Goal: Complete application form

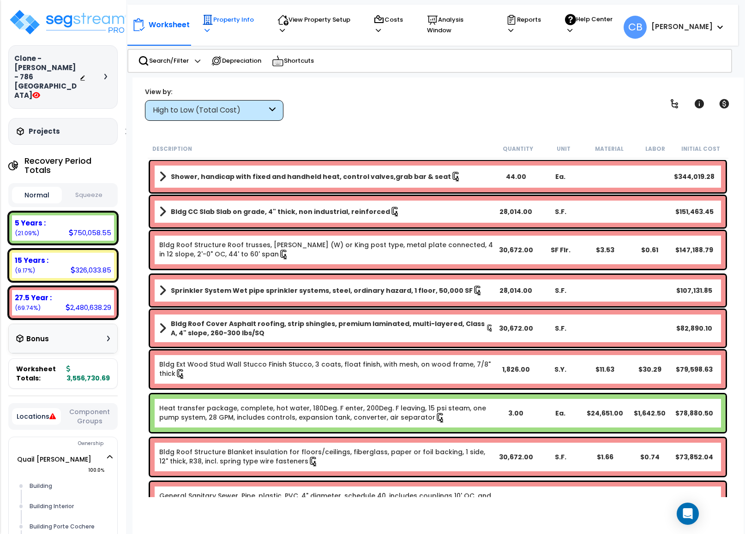
click at [236, 27] on p "Property Info" at bounding box center [231, 24] width 58 height 21
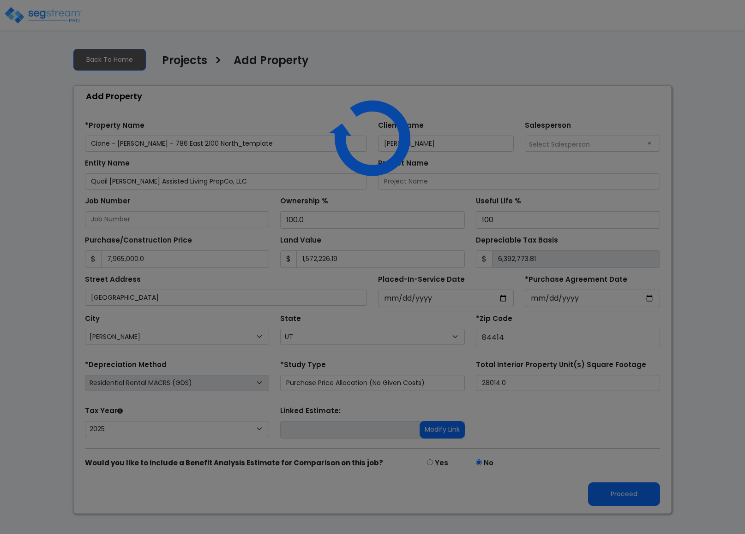
select select "[PERSON_NAME]"
select select "UT"
select select "CRM(_5"
select select "2025"
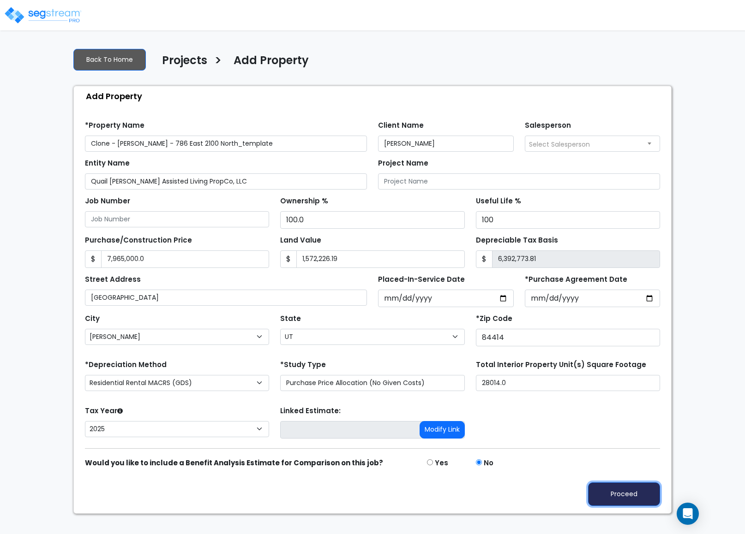
click at [599, 506] on button "Proceed" at bounding box center [624, 495] width 72 height 24
type input "7965000"
type input "1572226.19"
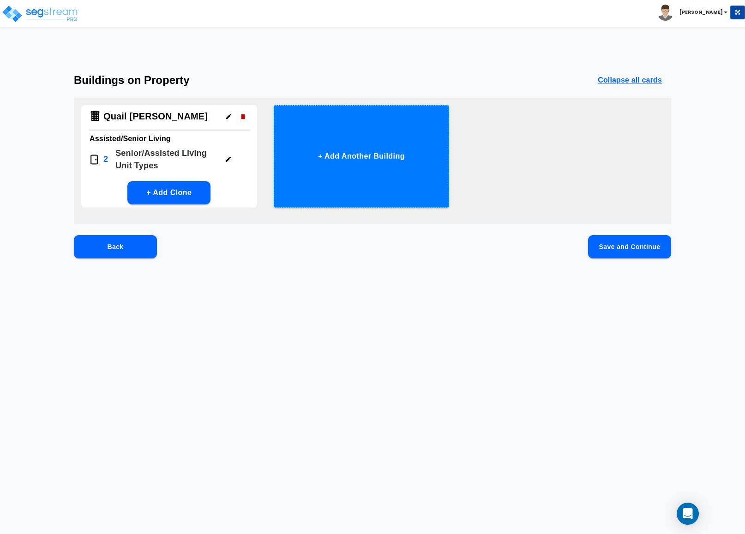
click at [166, 151] on p "Senior/Assisted Living Unit Type s" at bounding box center [166, 159] width 102 height 25
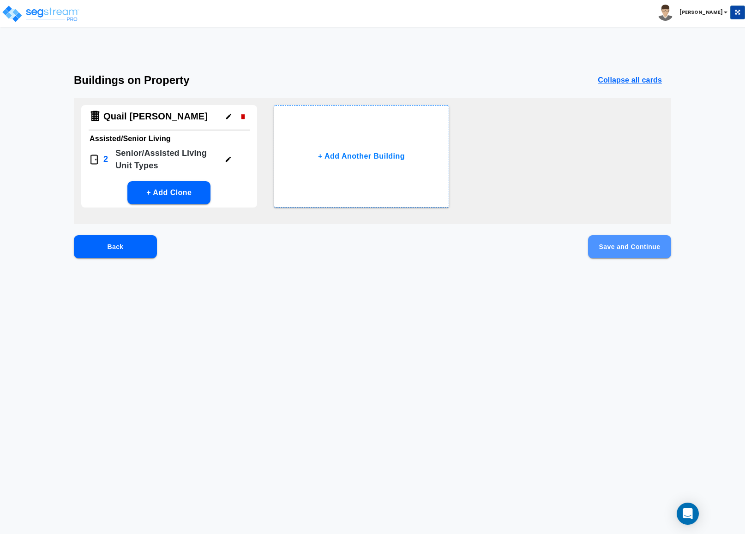
click at [638, 248] on button "Save and Continue" at bounding box center [629, 246] width 83 height 23
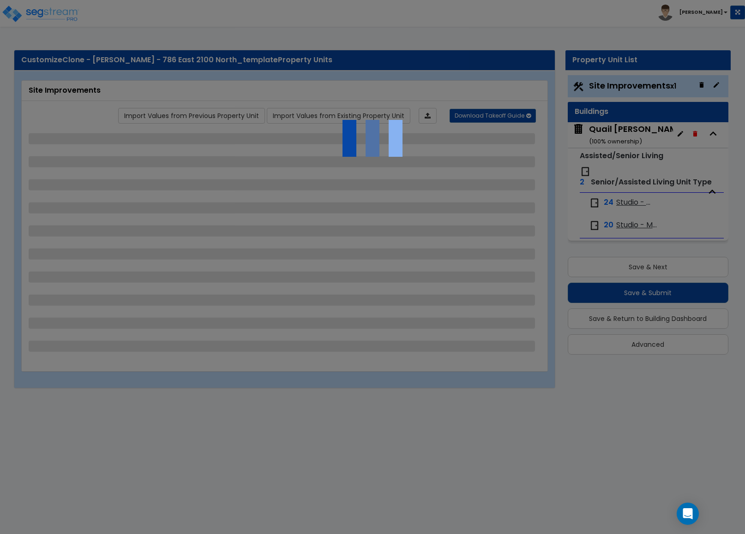
select select "2"
select select "1"
select select "2"
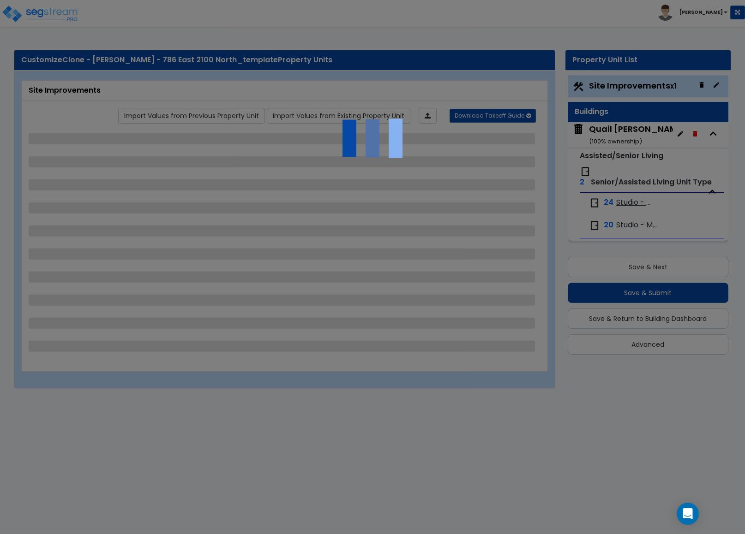
select select "1"
select select "4"
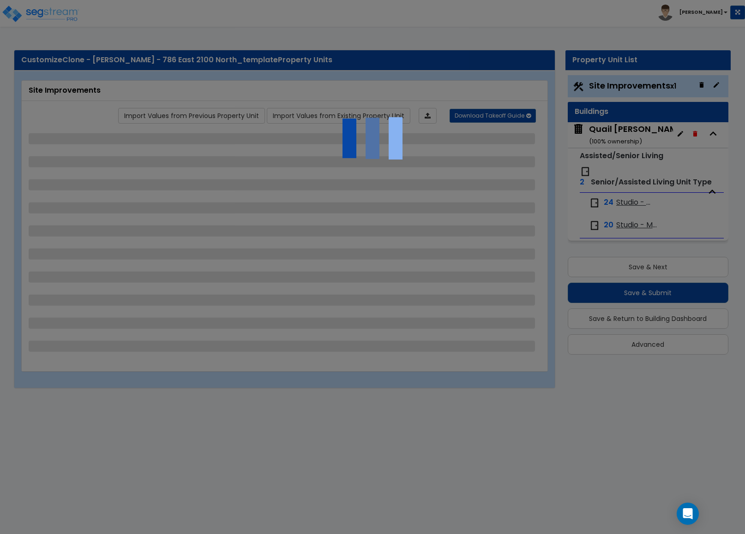
select select "1"
select select "10"
select select "2"
select select "1"
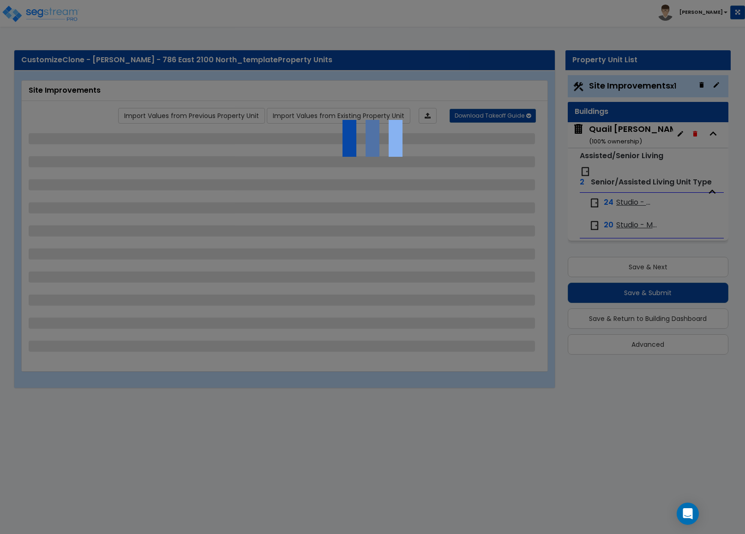
select select "2"
select select "3"
select select "1"
select select "2"
select select "1"
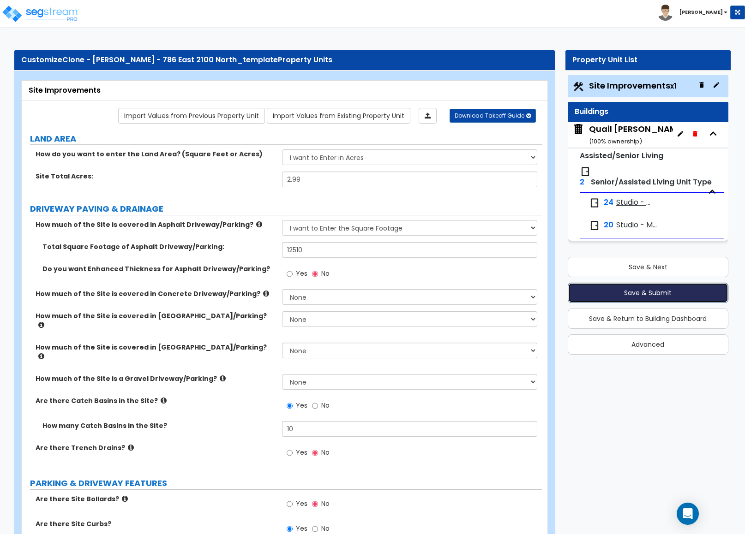
click at [664, 301] on button "Save & Submit" at bounding box center [648, 293] width 161 height 20
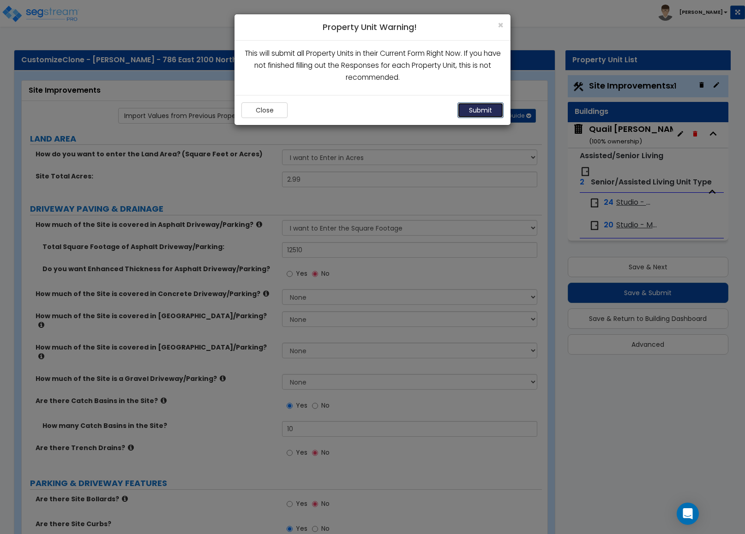
click at [475, 108] on button "Submit" at bounding box center [480, 110] width 46 height 16
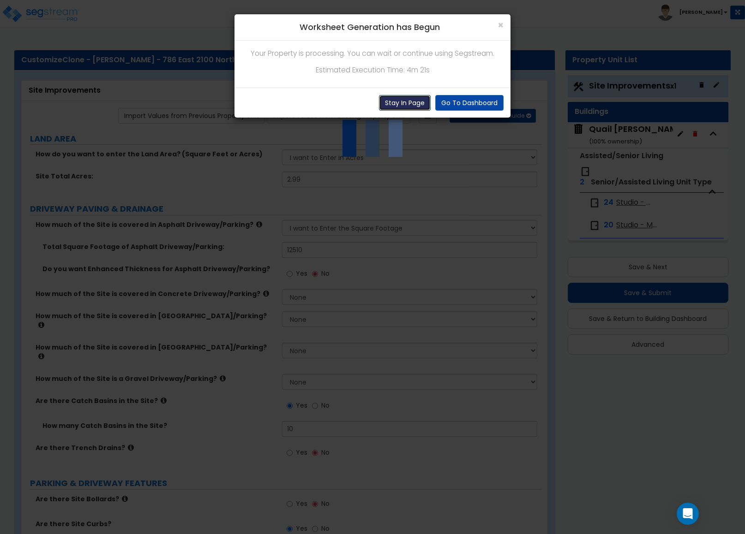
drag, startPoint x: 396, startPoint y: 107, endPoint x: 421, endPoint y: 83, distance: 33.9
click at [396, 107] on button "Stay In Page" at bounding box center [405, 103] width 52 height 16
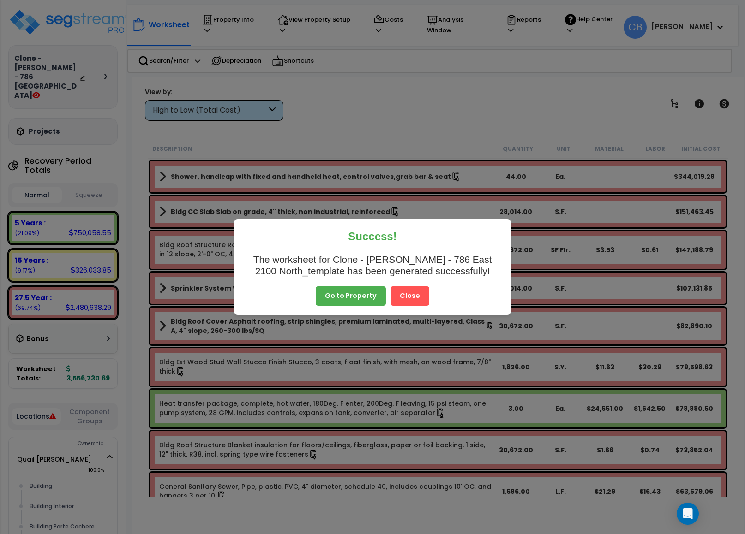
click at [416, 298] on button "Close" at bounding box center [409, 296] width 39 height 19
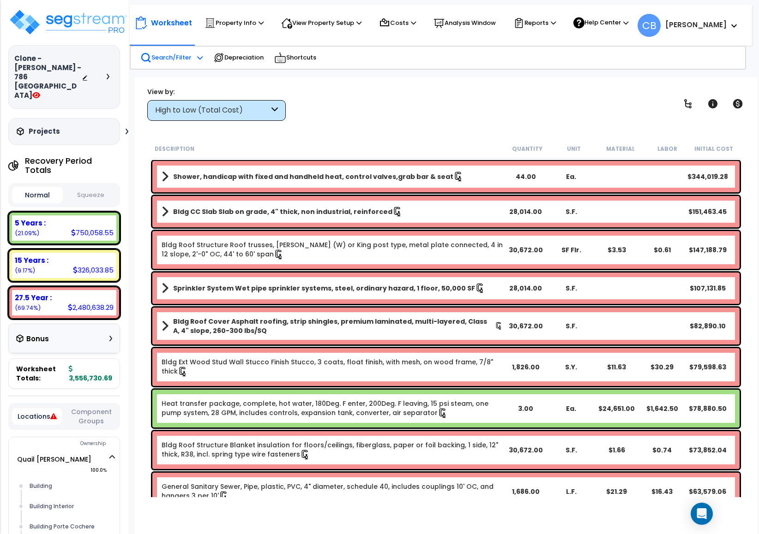
click at [149, 56] on icon at bounding box center [146, 58] width 8 height 8
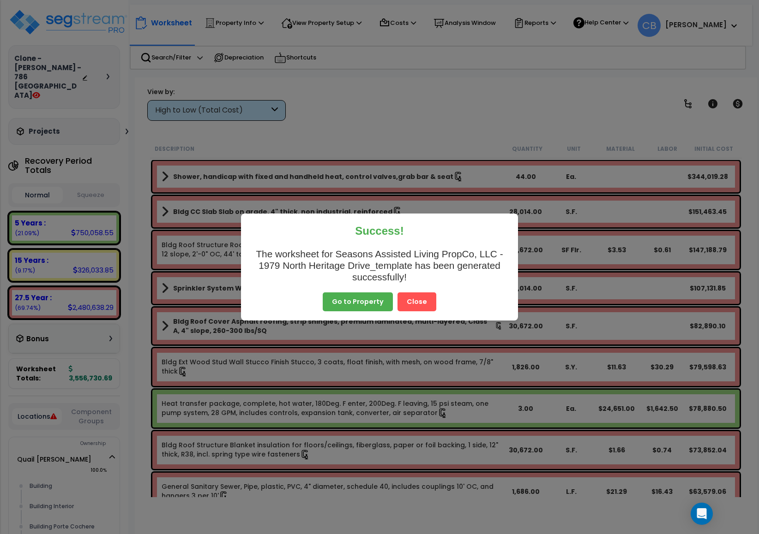
click at [428, 300] on button "Close" at bounding box center [416, 302] width 39 height 19
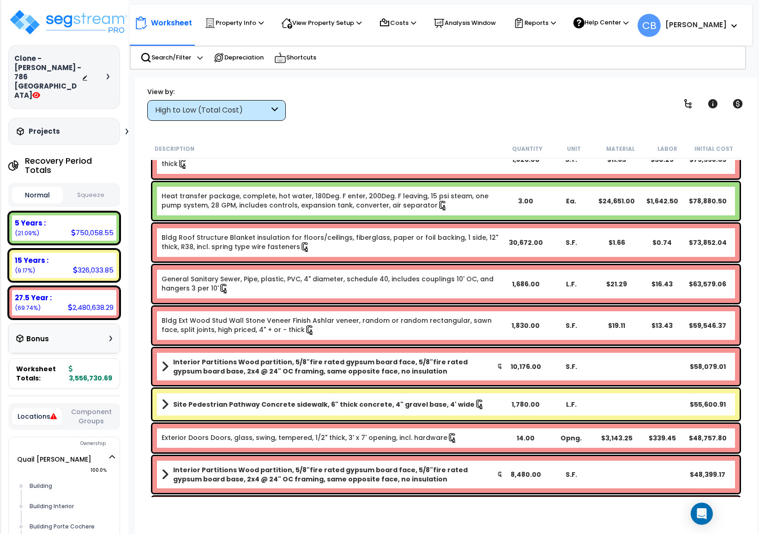
click at [399, 327] on link "Bldg Ext Wood Stud Wall Stone Veneer Finish Ashlar veneer, random or random rec…" at bounding box center [332, 325] width 341 height 19
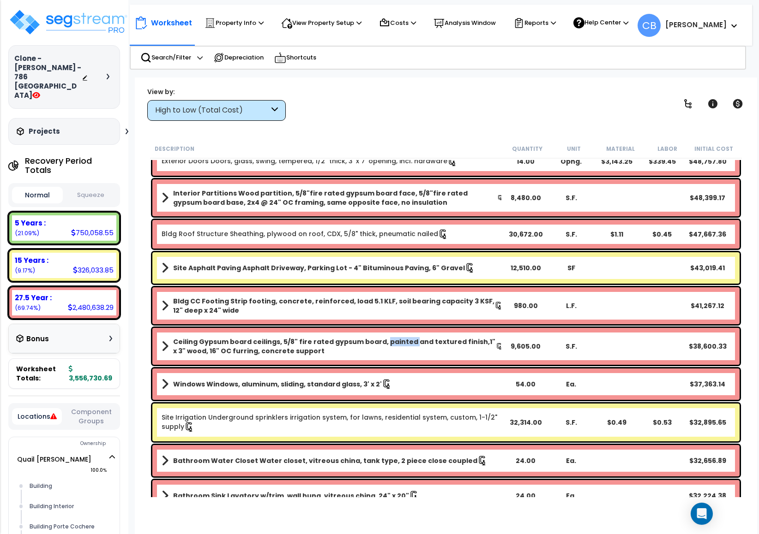
click at [399, 328] on div "Ceiling Gypsum board ceilings, 5/8" fire rated gypsum board, painted and textur…" at bounding box center [445, 346] width 587 height 37
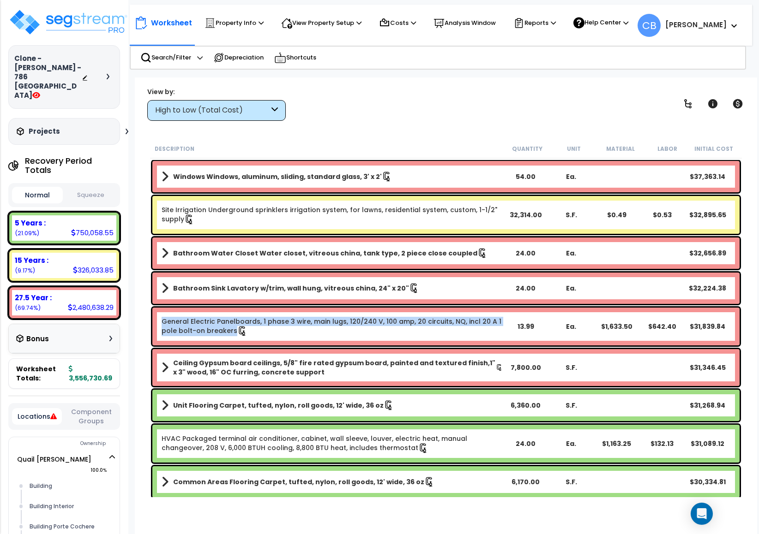
click at [399, 327] on link "General Electric Panelboards, 1 phase 3 wire, main lugs, 120/240 V, 100 amp, 20…" at bounding box center [332, 326] width 341 height 19
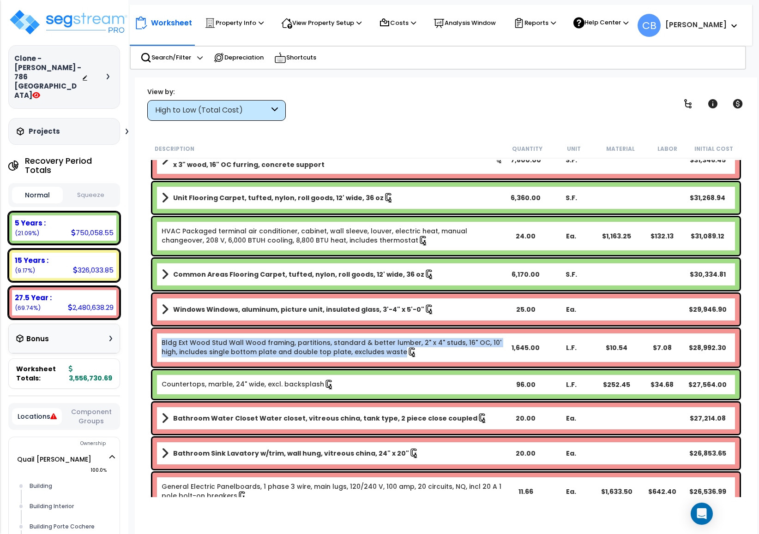
click at [399, 327] on div "Bldg Ext Wood Stud Wall Wood framing, partitions, standard & better lumber, 2" …" at bounding box center [446, 348] width 592 height 42
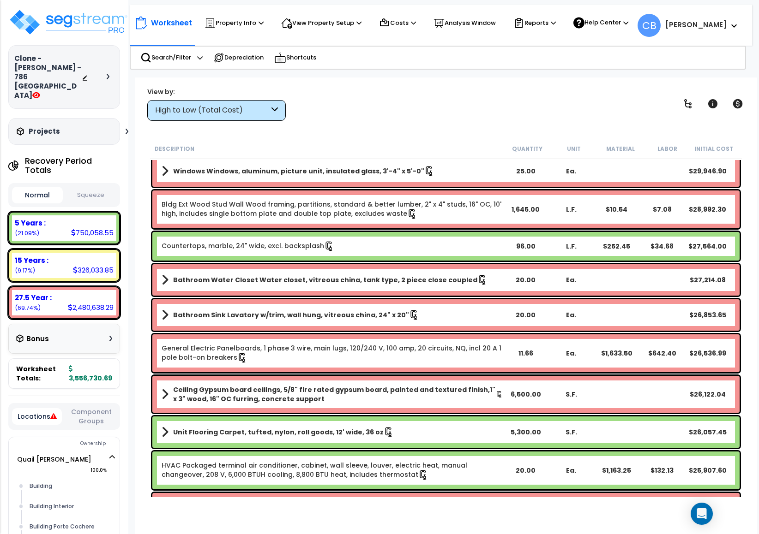
click at [399, 327] on div "Bathroom Sink Lavatory w/trim, wall hung, vitreous china, 24" x 20" 20.00 Ea. $…" at bounding box center [445, 315] width 587 height 31
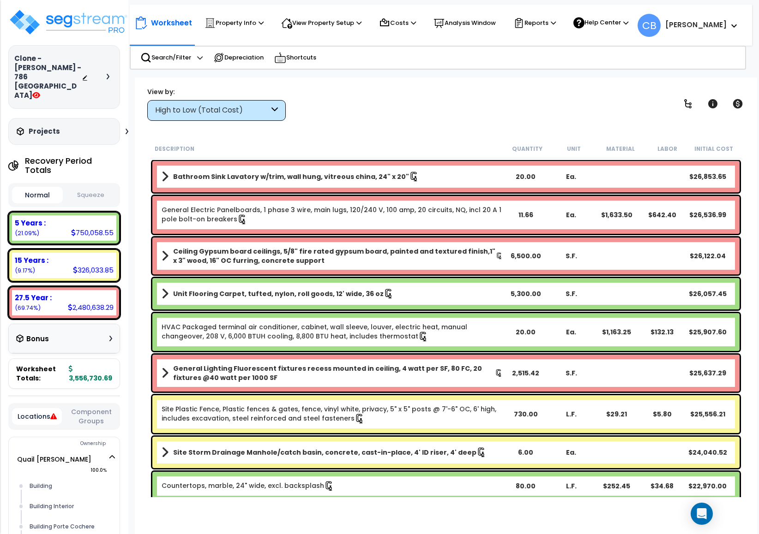
click at [399, 327] on link "HVAC Packaged terminal air conditioner, cabinet, wall sleeve, louver, electric …" at bounding box center [332, 332] width 341 height 19
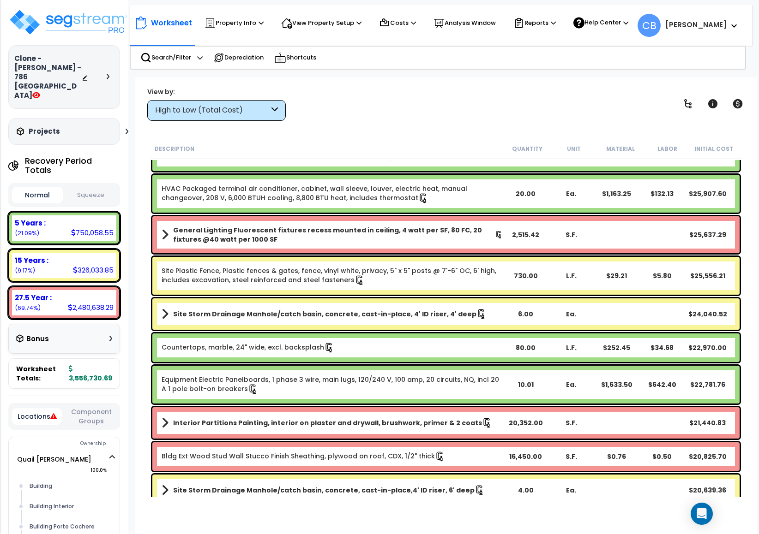
click at [399, 327] on div "Site Storm Drainage Manhole/catch basin, concrete, cast-in-place, 4' ID riser, …" at bounding box center [445, 314] width 587 height 31
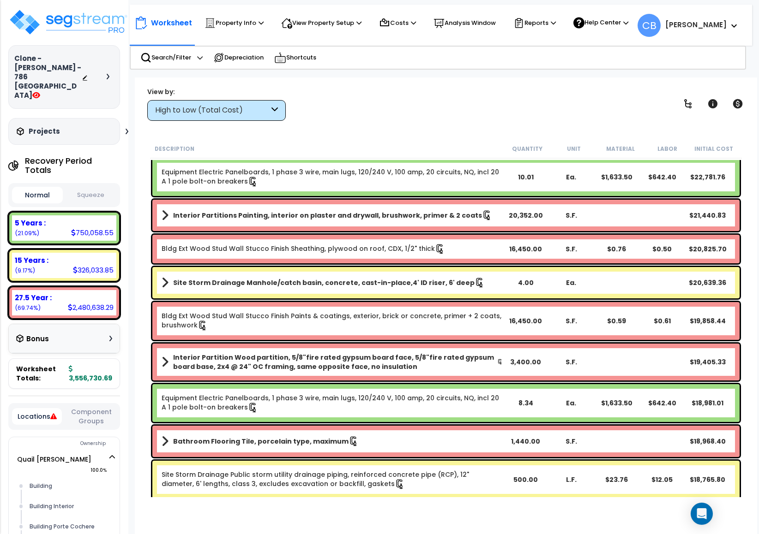
click at [399, 327] on link "Bldg Ext Wood Stud Wall Stucco Finish Paints & coatings, exterior, brick or con…" at bounding box center [332, 321] width 341 height 19
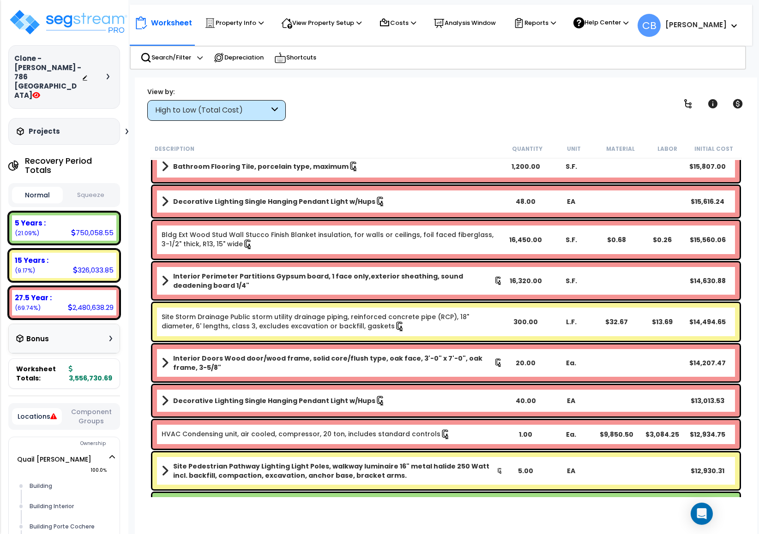
click at [562, 233] on div "Bldg Ext Wood Stud Wall Stucco Finish Blanket insulation, for walls or ceilings…" at bounding box center [445, 240] width 587 height 38
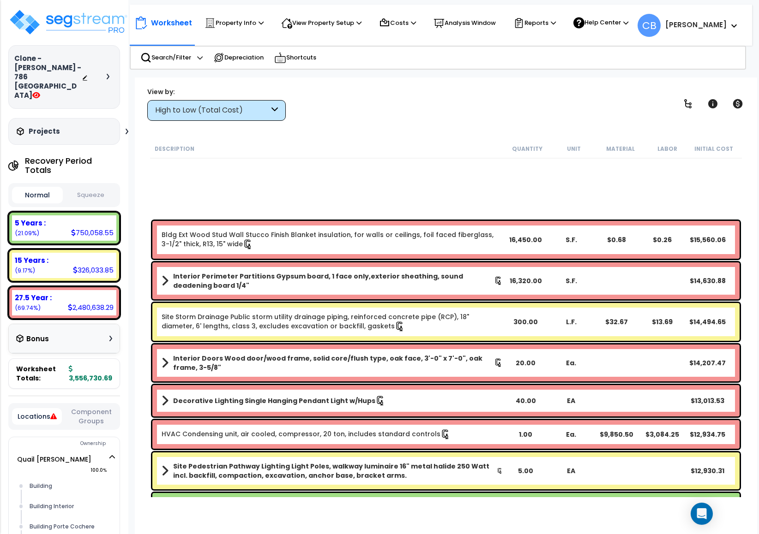
scroll to position [2423, 0]
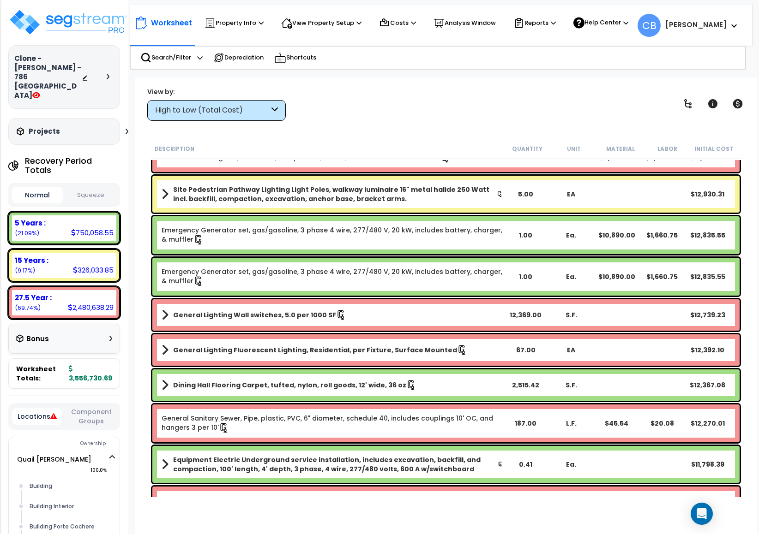
click at [562, 233] on div "Ea." at bounding box center [571, 235] width 46 height 9
click at [396, 100] on div "View by: High to Low (Total Cost) High to Low (Total Cost)" at bounding box center [446, 104] width 604 height 34
drag, startPoint x: 284, startPoint y: 169, endPoint x: 281, endPoint y: 196, distance: 26.5
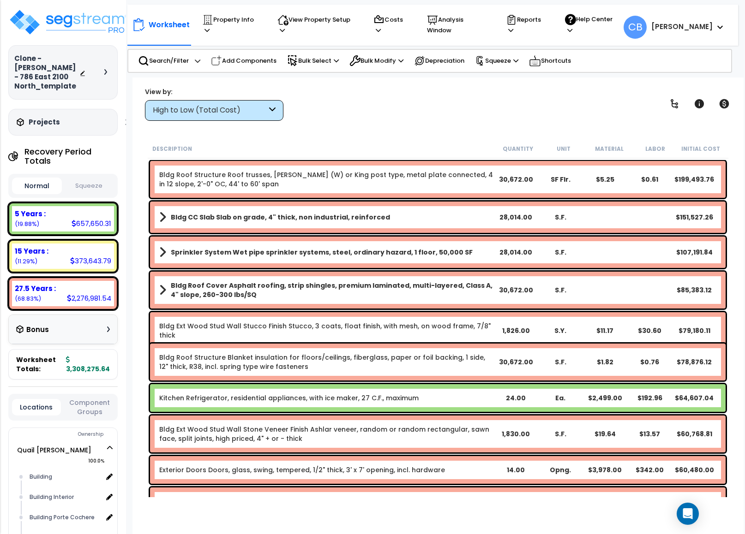
click at [247, 104] on div "High to Low (Total Cost)" at bounding box center [214, 110] width 138 height 21
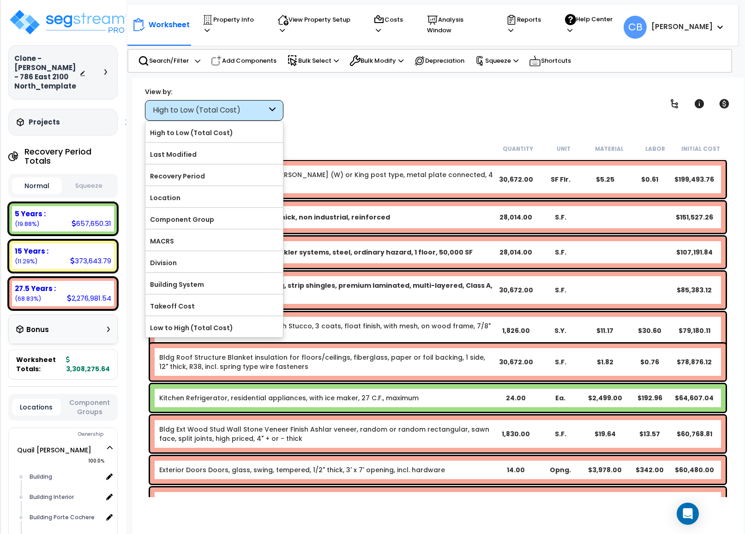
click at [472, 94] on div "View by: High to Low (Total Cost) High to Low (Total Cost)" at bounding box center [438, 104] width 592 height 34
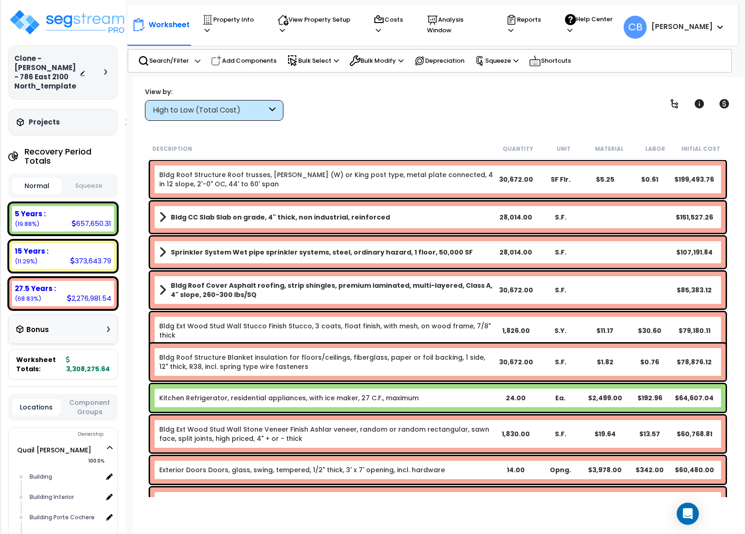
click at [206, 181] on link "Bldg Roof Structure Roof trusses, [PERSON_NAME] (W) or King post type, metal pl…" at bounding box center [326, 179] width 334 height 18
click at [612, 133] on div "Worksheet Property Info Property Setup Add Property Unit Template property Clon…" at bounding box center [437, 345] width 611 height 534
click at [287, 105] on div "View by: High to Low (Total Cost) High to Low (Total Cost)" at bounding box center [438, 104] width 592 height 34
click at [168, 59] on p "Search/Filter" at bounding box center [163, 60] width 51 height 11
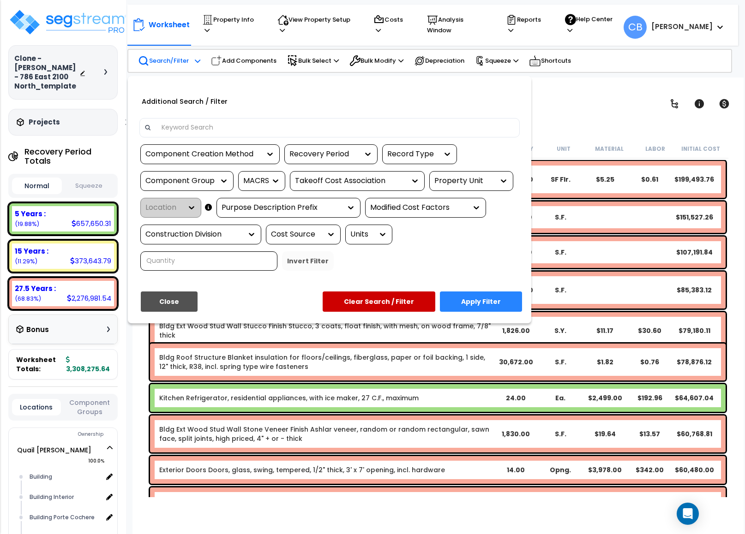
click at [251, 128] on input at bounding box center [335, 128] width 359 height 14
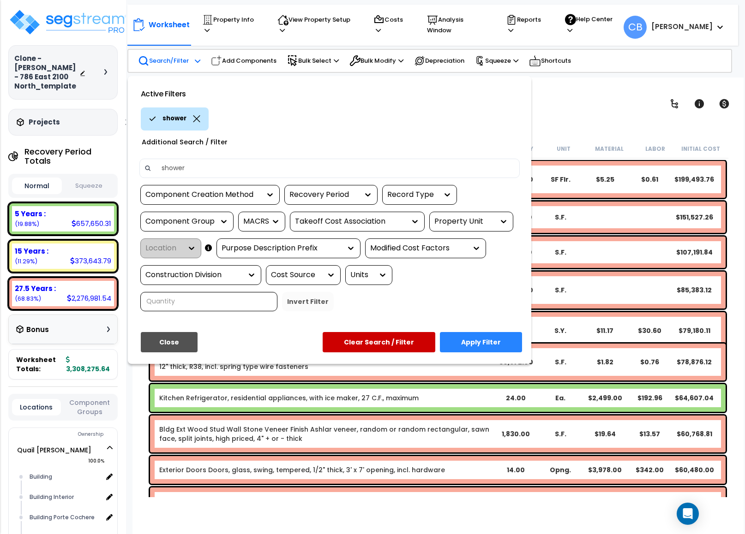
type input "shower"
click at [494, 332] on button "Apply Filter" at bounding box center [481, 342] width 82 height 20
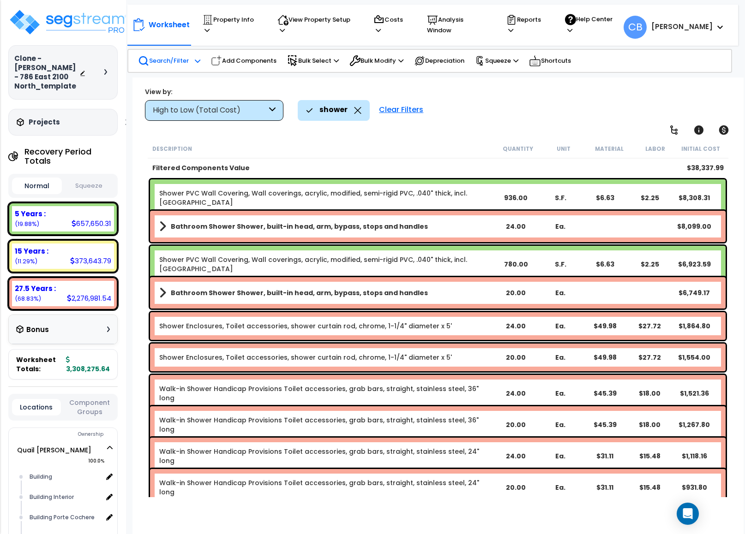
click at [507, 183] on div "Shower PVC Wall Covering, Wall coverings, acrylic, modified, semi-rigid PVC, .0…" at bounding box center [437, 198] width 575 height 37
drag, startPoint x: 496, startPoint y: 165, endPoint x: 476, endPoint y: 194, distance: 34.9
click at [495, 165] on div "Filtered Components Value $38,337.99" at bounding box center [438, 168] width 580 height 18
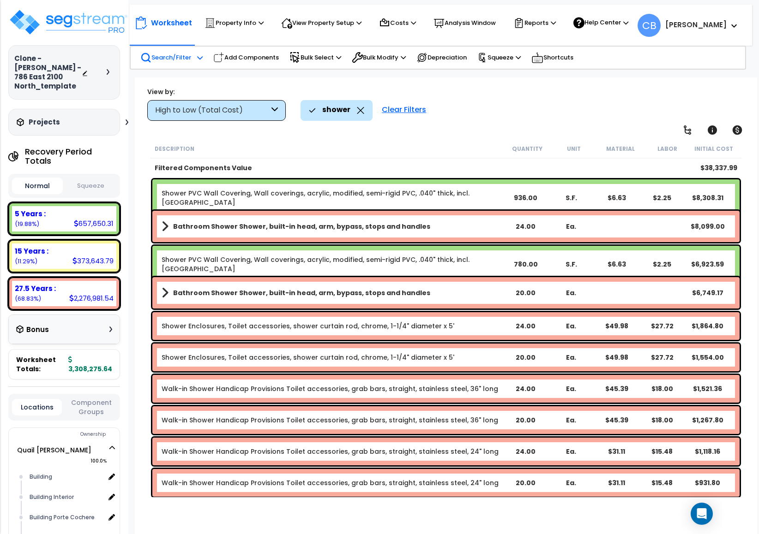
click at [180, 52] on p "Search/Filter" at bounding box center [165, 57] width 51 height 11
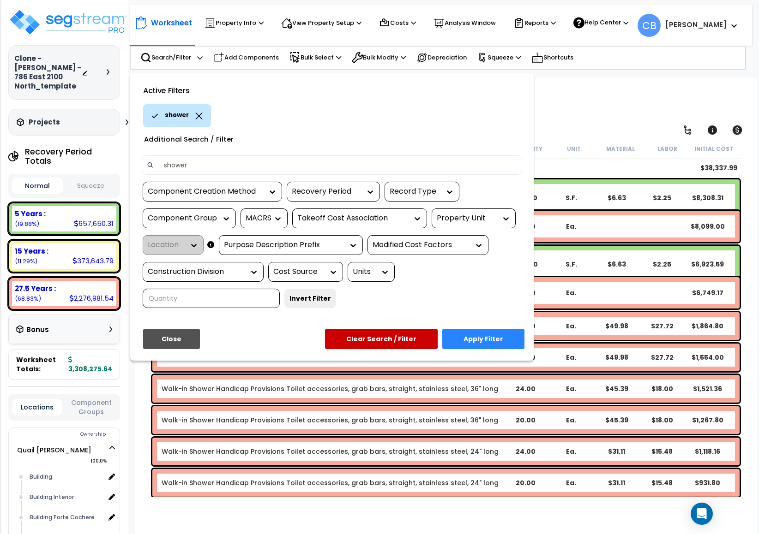
click at [585, 155] on div at bounding box center [379, 267] width 759 height 534
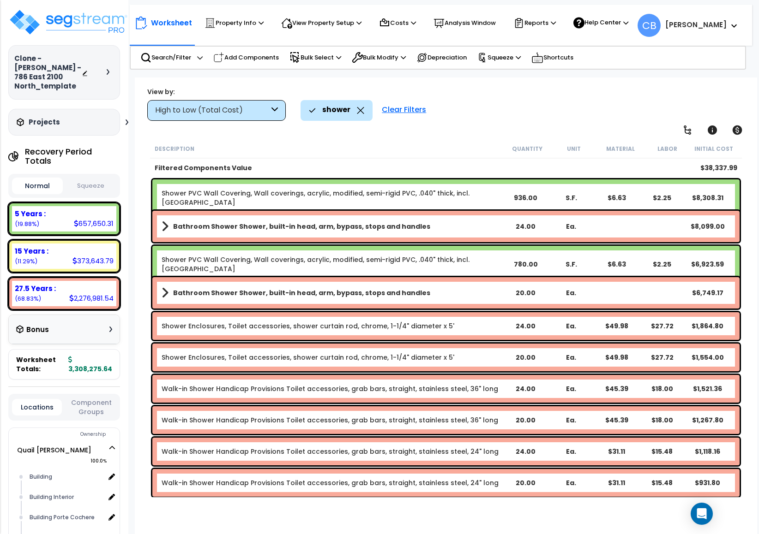
click at [363, 113] on icon at bounding box center [360, 110] width 7 height 7
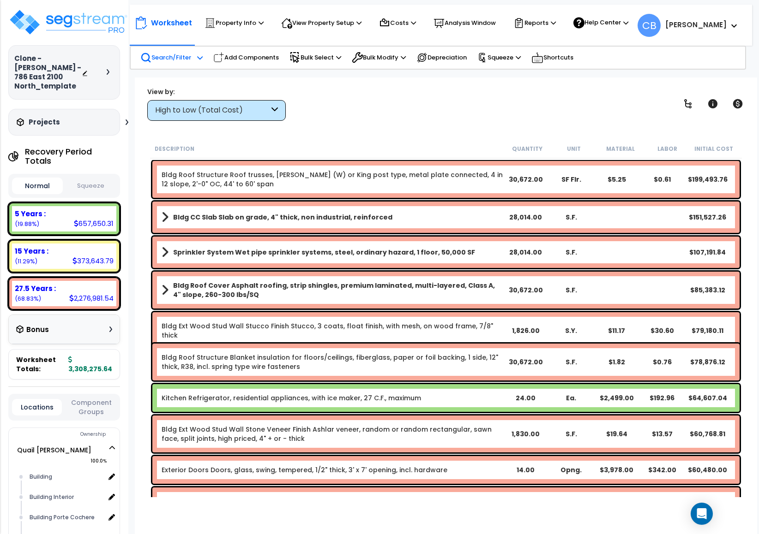
click at [162, 57] on p "Search/Filter" at bounding box center [165, 57] width 51 height 11
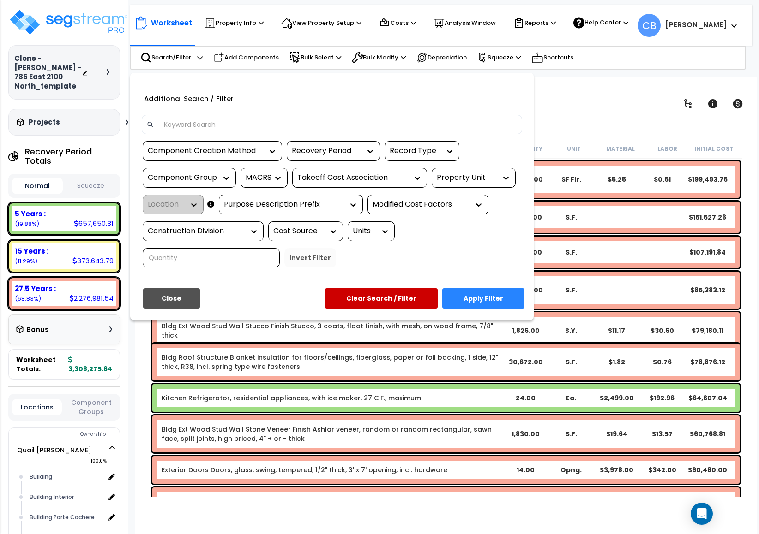
click at [172, 73] on div "Additional Search / Filter Component Creation Method Recovery Period Record Typ…" at bounding box center [331, 196] width 403 height 247
click at [176, 135] on div at bounding box center [332, 128] width 394 height 26
click at [190, 118] on input at bounding box center [337, 125] width 359 height 14
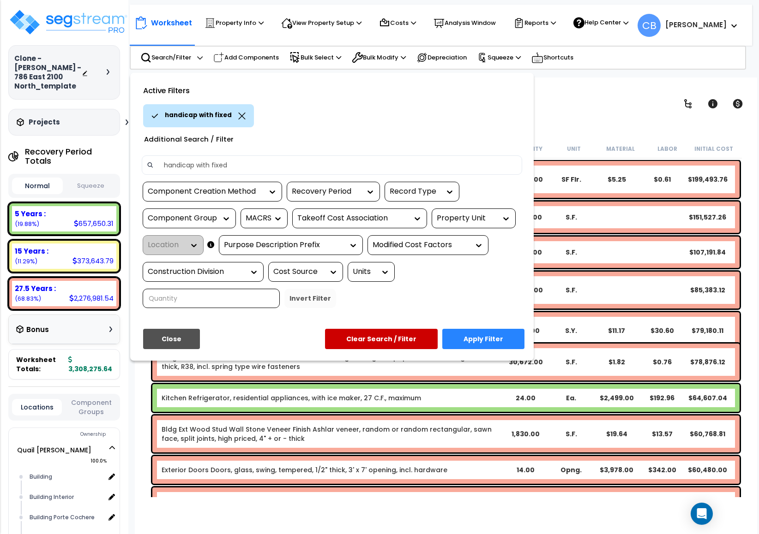
type input "handicap with fixed"
click at [494, 341] on button "Apply Filter" at bounding box center [483, 339] width 82 height 20
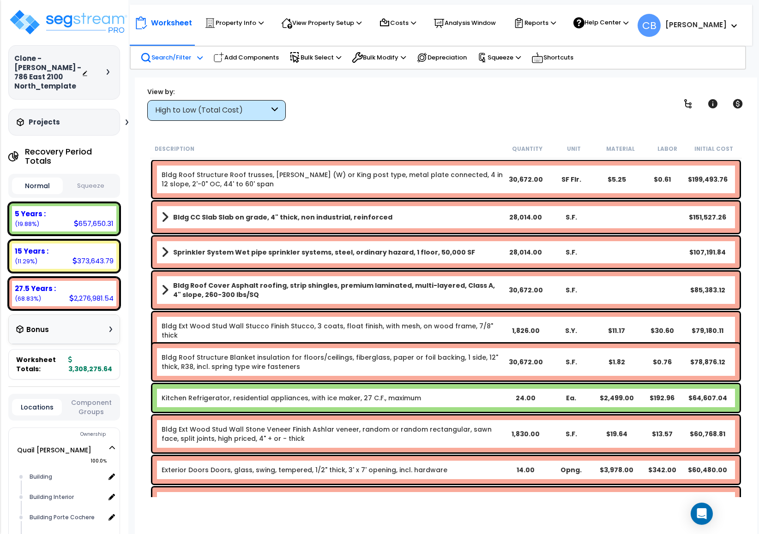
click at [170, 50] on div "Search/Filter Additional Search / Filter" at bounding box center [171, 58] width 62 height 20
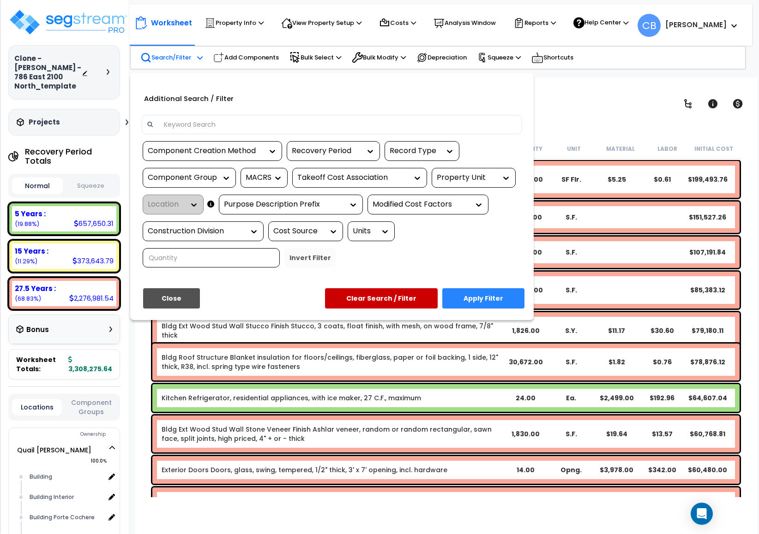
click at [282, 126] on input at bounding box center [337, 125] width 359 height 14
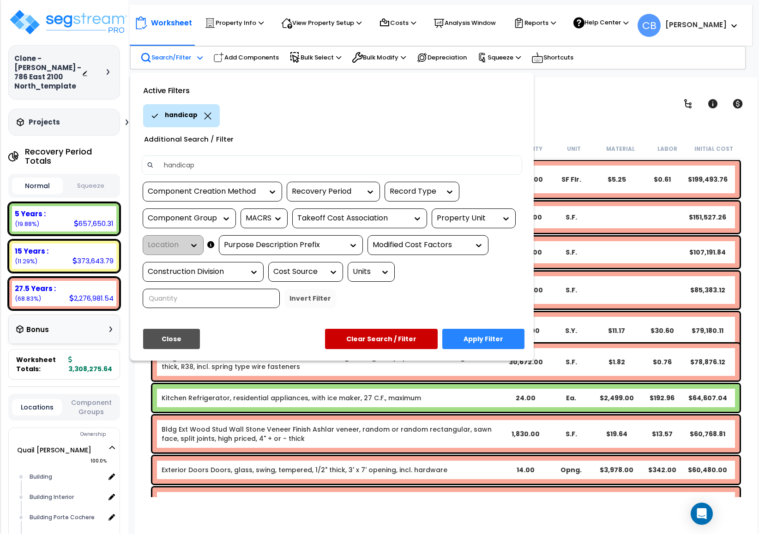
type input "handicap"
click at [491, 333] on button "Apply Filter" at bounding box center [483, 339] width 82 height 20
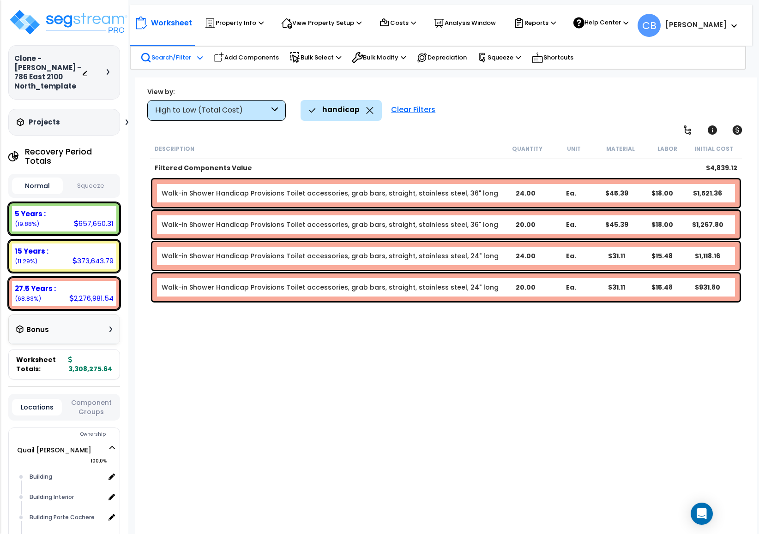
click at [164, 380] on div "Description Quantity Unit Material Labor Initial Cost Filtered Components Value…" at bounding box center [446, 318] width 594 height 358
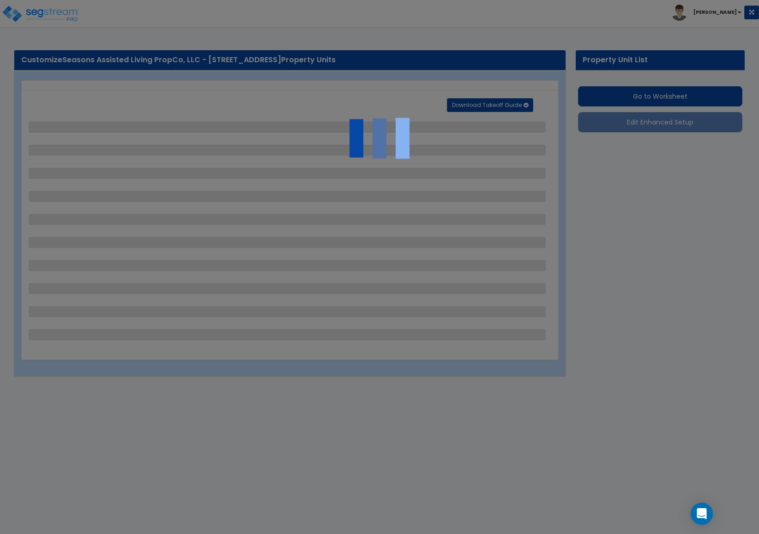
select select "2"
select select "1"
select select "2"
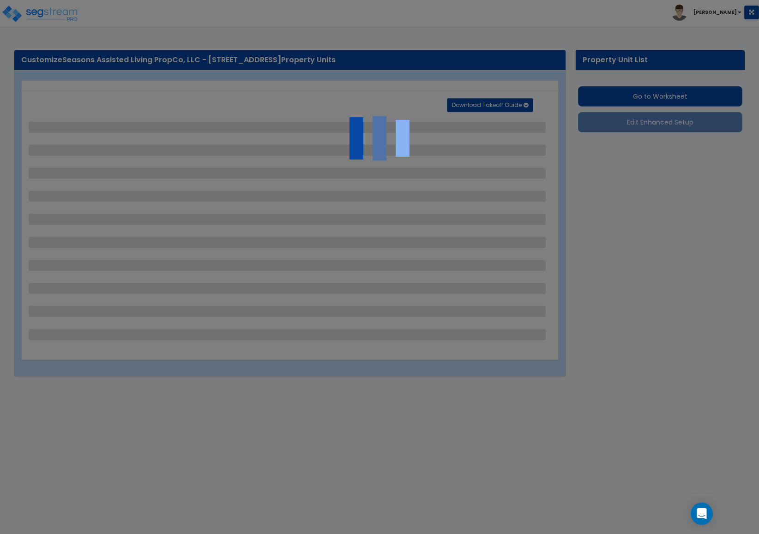
select select "1"
select select "4"
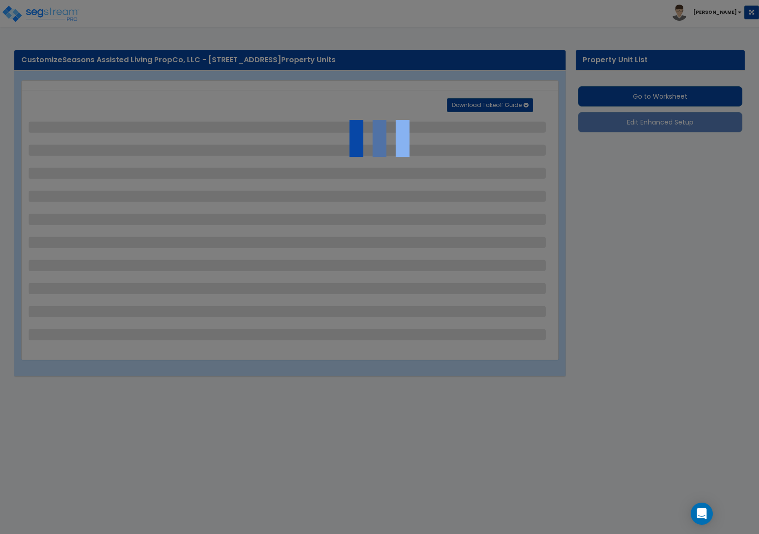
select select "2"
select select "3"
select select "1"
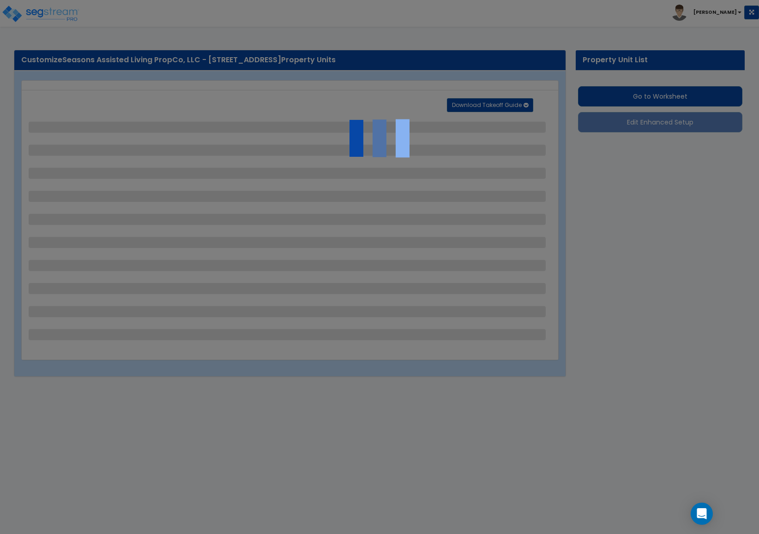
select select "3"
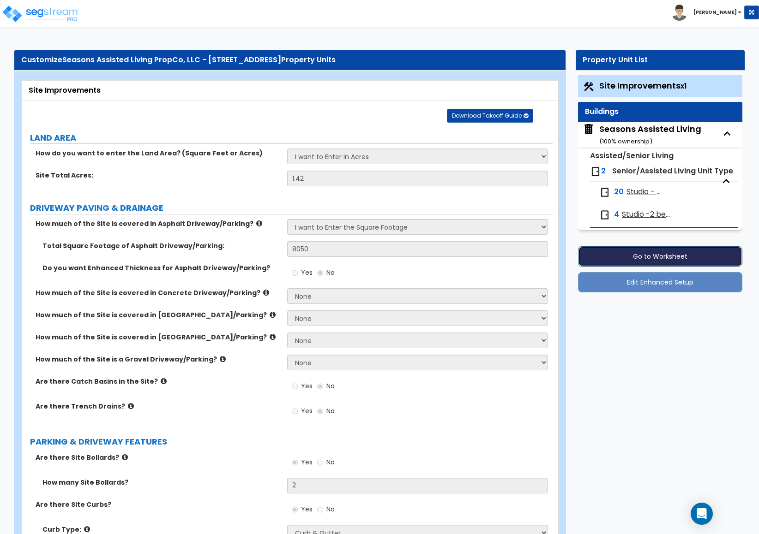
click at [611, 252] on button "Go to Worksheet" at bounding box center [660, 256] width 164 height 20
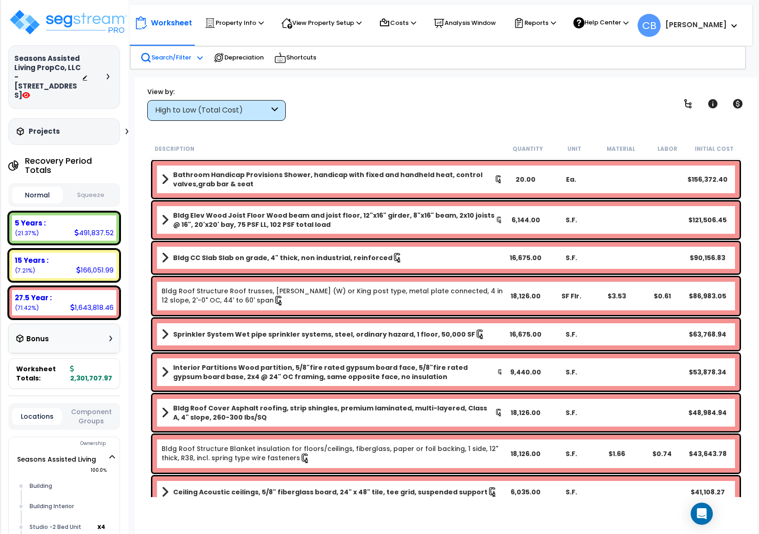
click at [185, 55] on p "Search/Filter" at bounding box center [165, 57] width 51 height 11
click at [230, 25] on p "Property Info" at bounding box center [233, 23] width 59 height 11
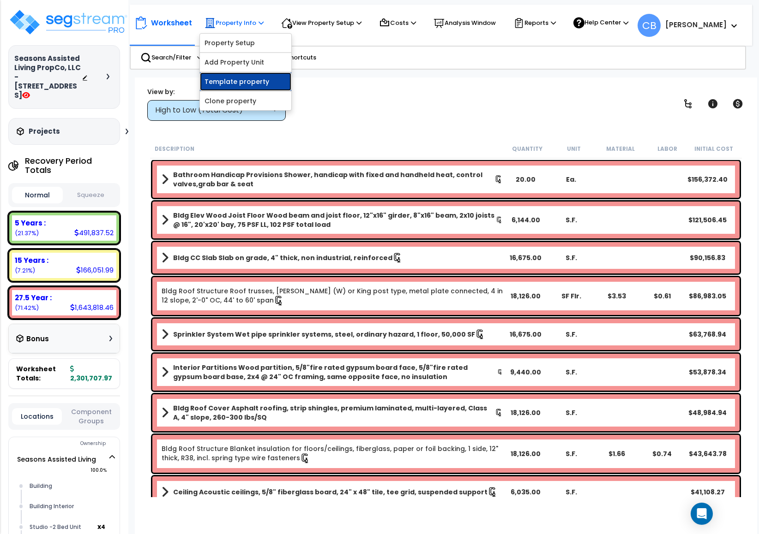
click at [228, 84] on link "Template property" at bounding box center [245, 81] width 91 height 18
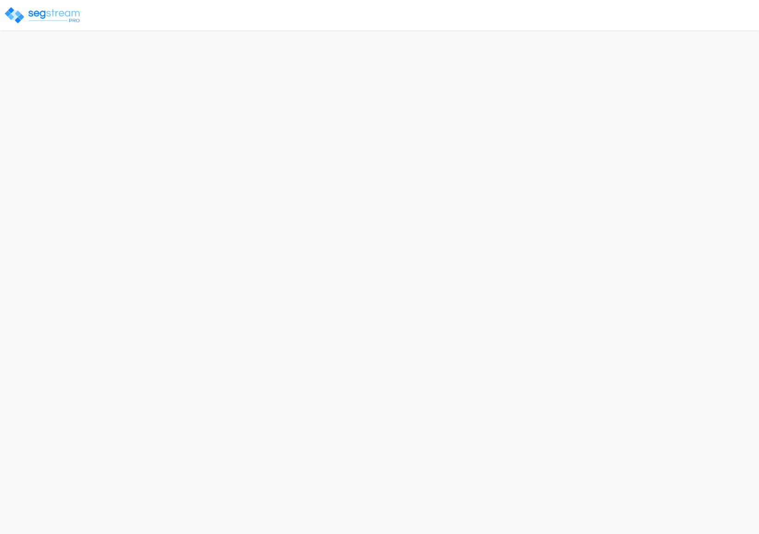
select select "CRM(_5"
select select "2025"
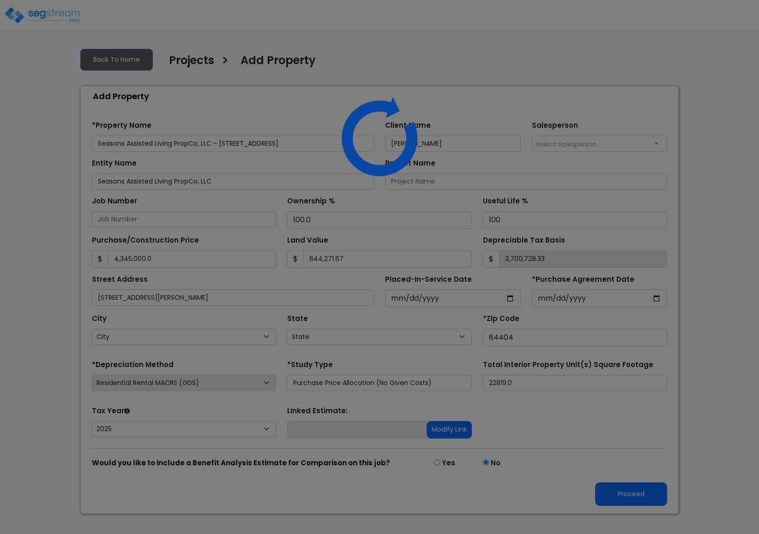
select select "UT"
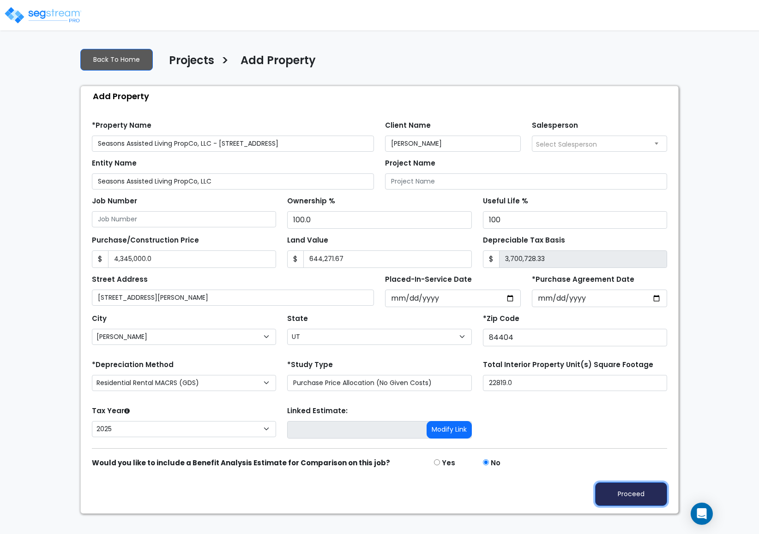
click at [630, 502] on button "Proceed" at bounding box center [631, 495] width 72 height 24
type input "4345000"
type input "644271.67"
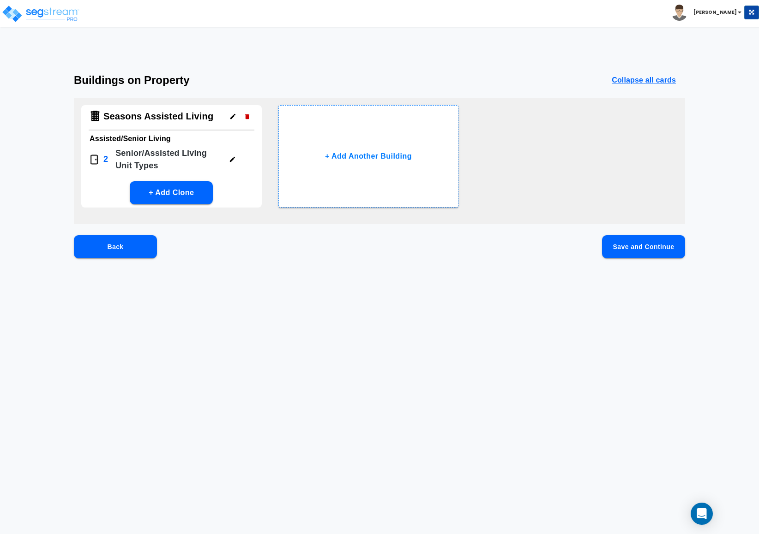
click at [629, 253] on button "Save and Continue" at bounding box center [643, 246] width 83 height 23
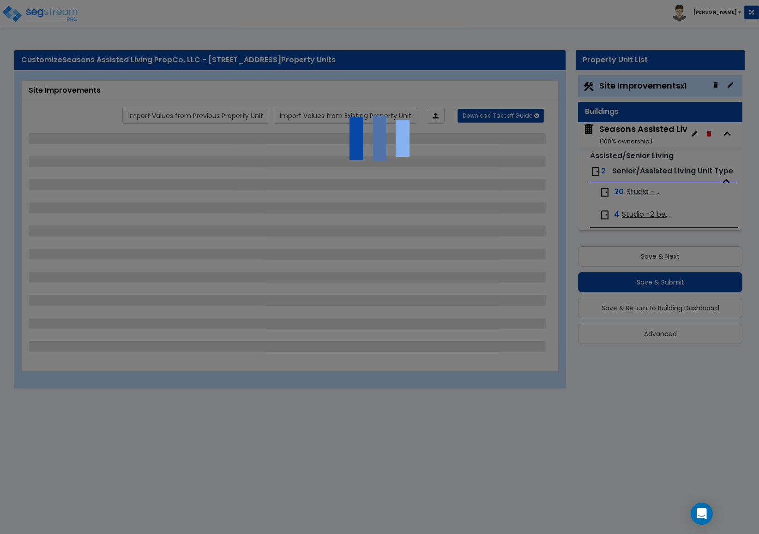
select select "2"
select select "1"
select select "2"
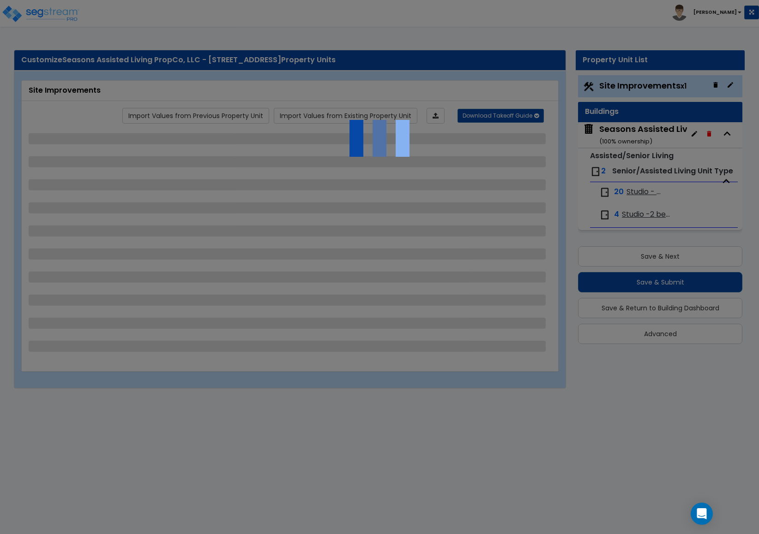
select select "1"
select select "4"
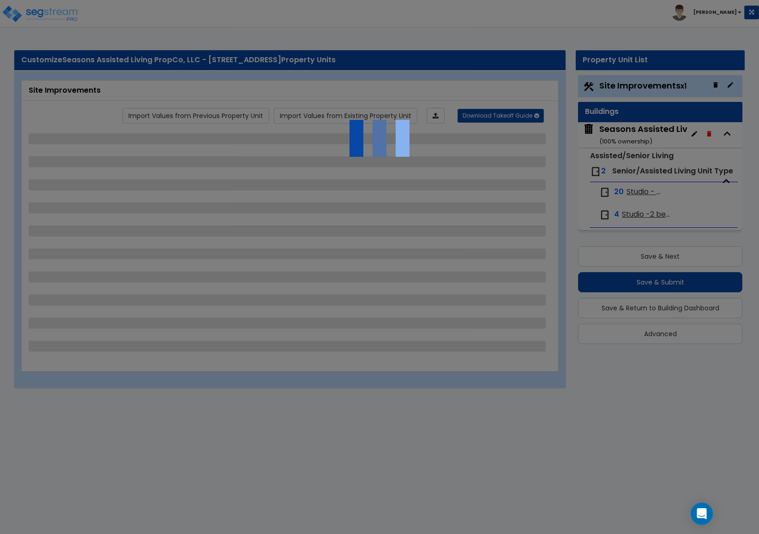
select select "2"
select select "3"
select select "1"
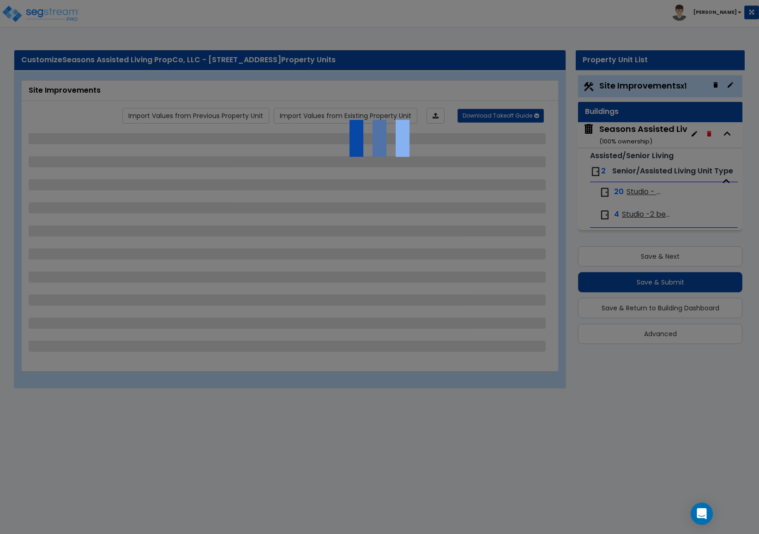
select select "3"
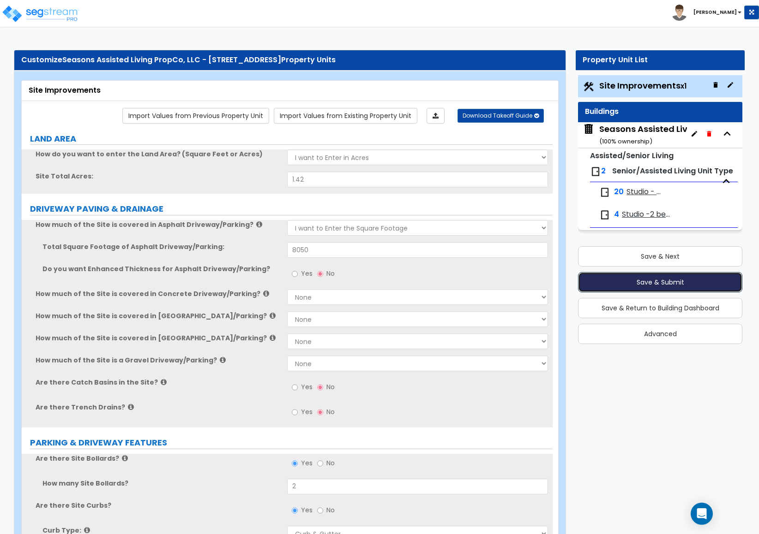
click at [598, 276] on button "Save & Submit" at bounding box center [660, 282] width 164 height 20
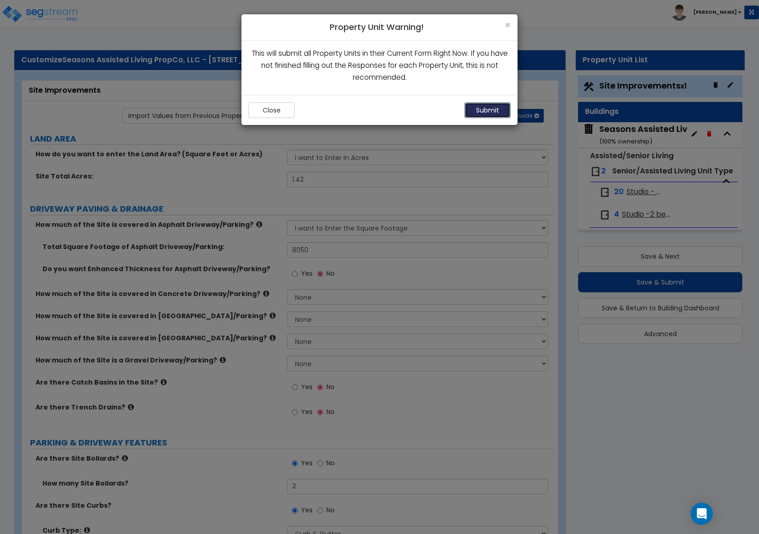
click at [471, 107] on button "Submit" at bounding box center [487, 110] width 46 height 16
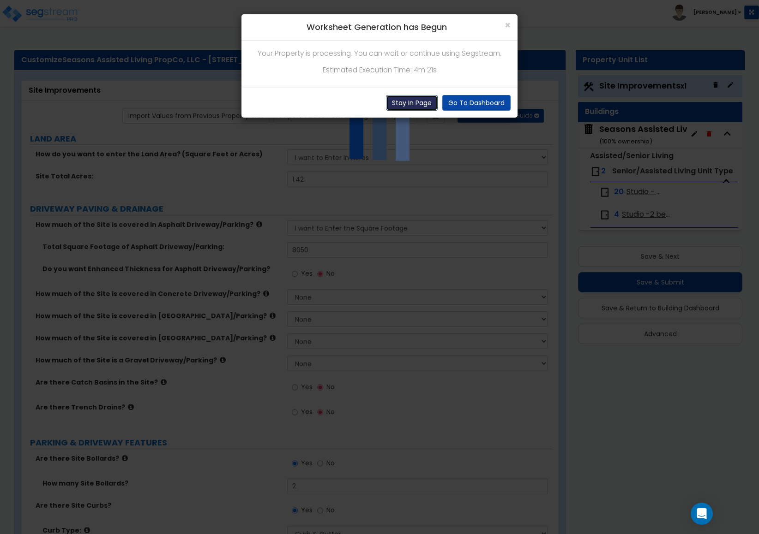
click at [395, 111] on button "Stay In Page" at bounding box center [412, 103] width 52 height 16
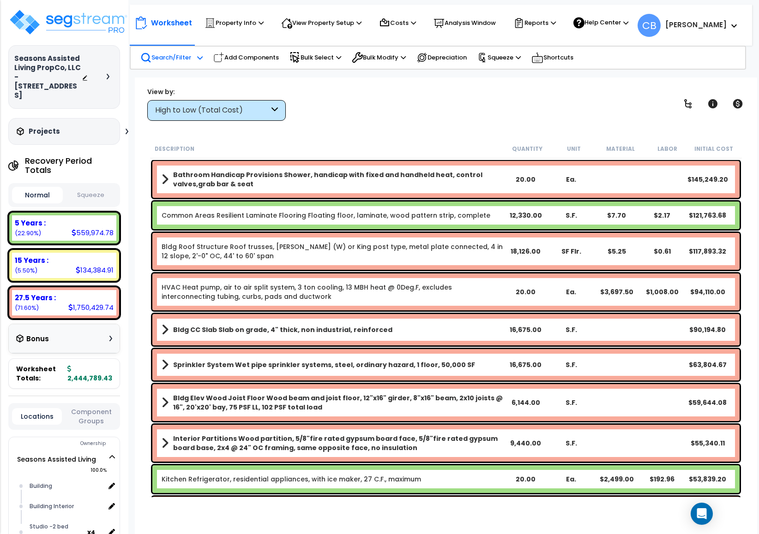
click at [170, 50] on div "Search/Filter Additional Search / Filter" at bounding box center [171, 58] width 62 height 20
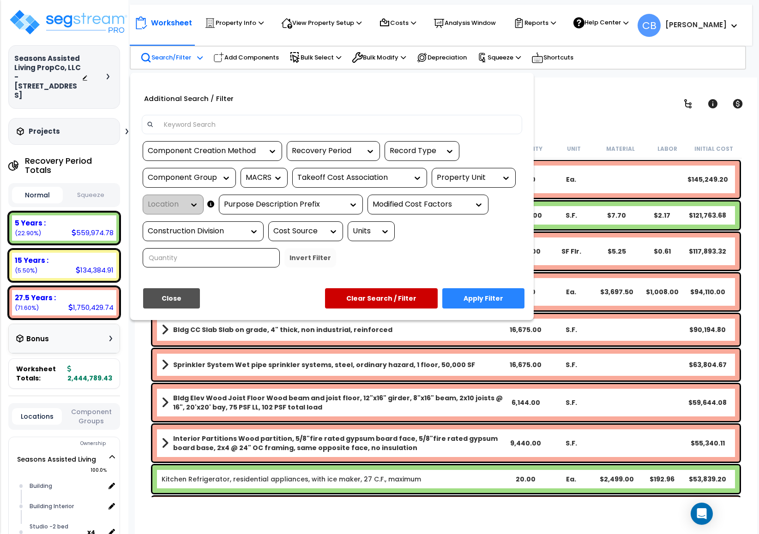
click at [207, 127] on input at bounding box center [337, 125] width 359 height 14
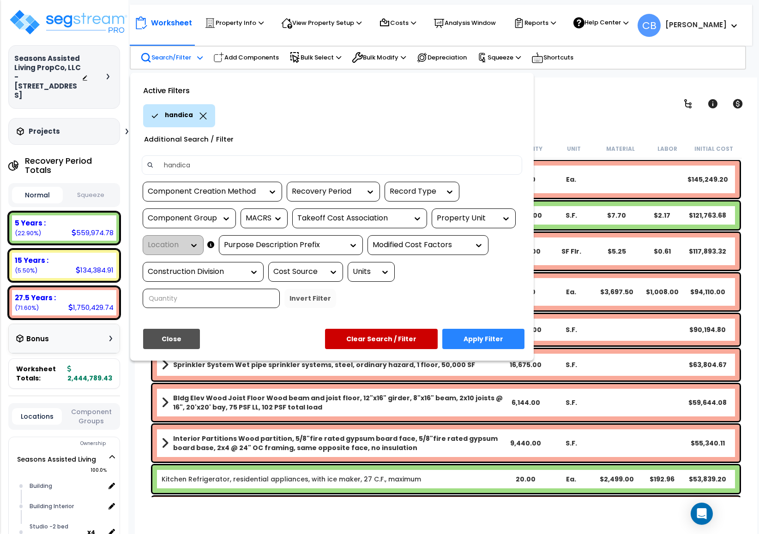
type input "handicap"
click at [496, 347] on button "Apply Filter" at bounding box center [483, 339] width 82 height 20
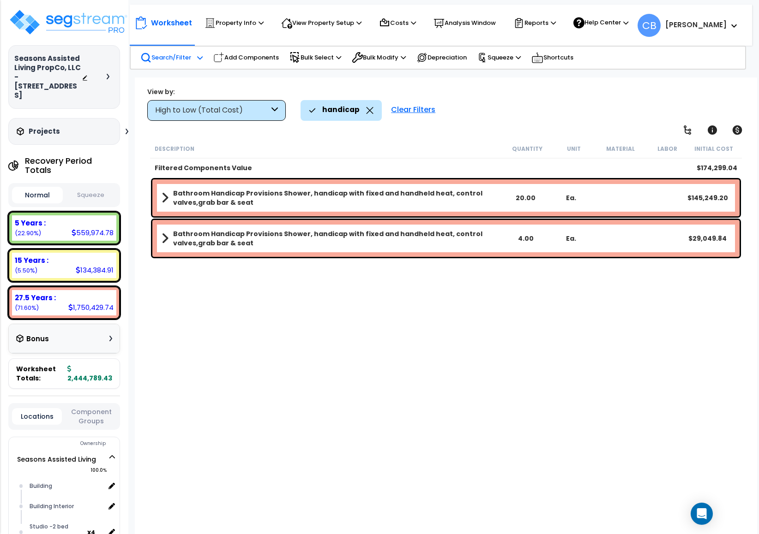
click at [353, 194] on b "Bathroom Handicap Provisions Shower, handicap with fixed and handheld heat, con…" at bounding box center [338, 198] width 330 height 18
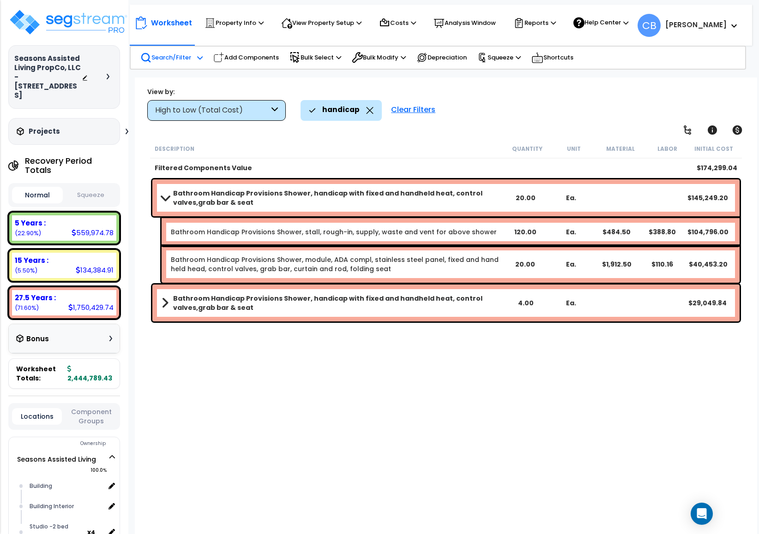
click at [276, 308] on b "Bathroom Handicap Provisions Shower, handicap with fixed and handheld heat, con…" at bounding box center [338, 303] width 330 height 18
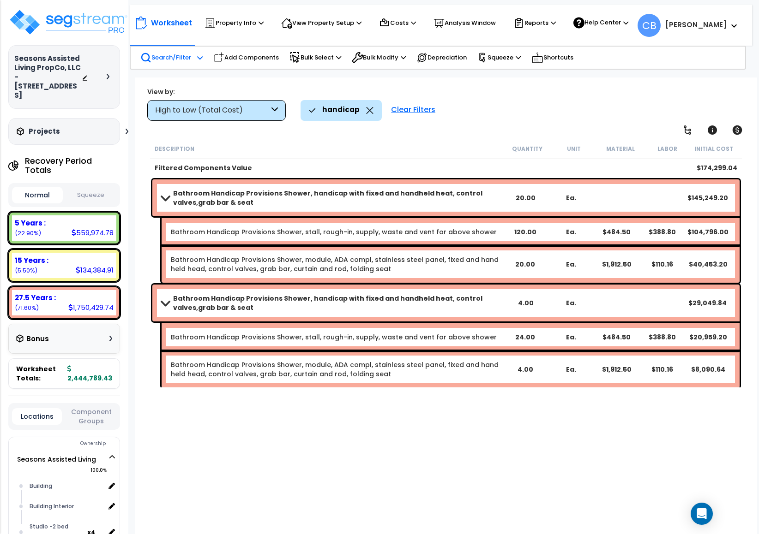
click at [369, 110] on icon at bounding box center [369, 110] width 7 height 7
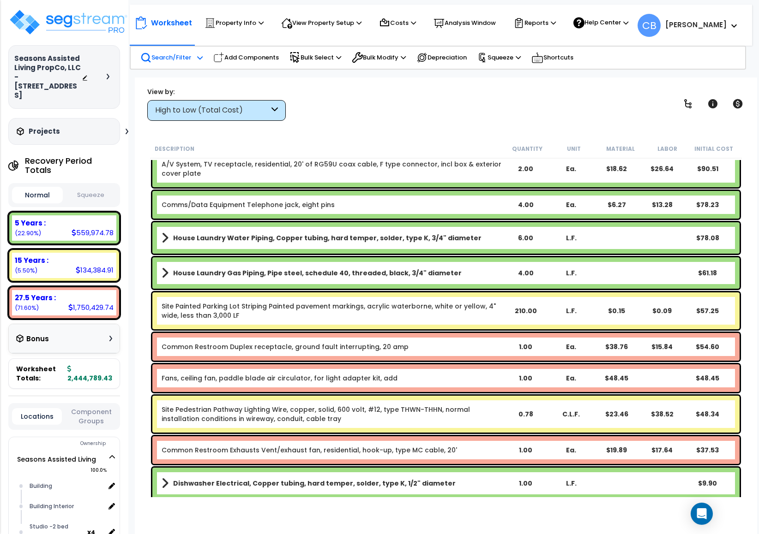
scroll to position [13007, 0]
